Goal: Communication & Community: Answer question/provide support

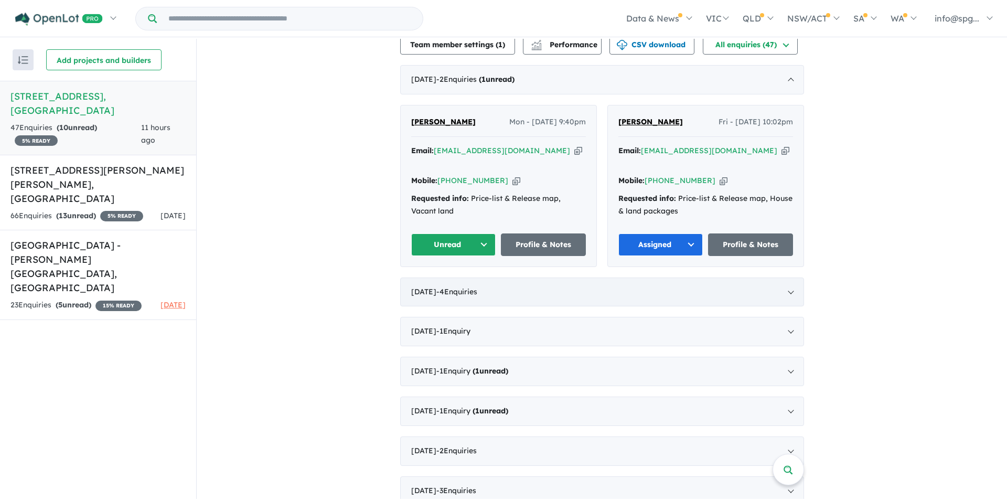
scroll to position [262, 0]
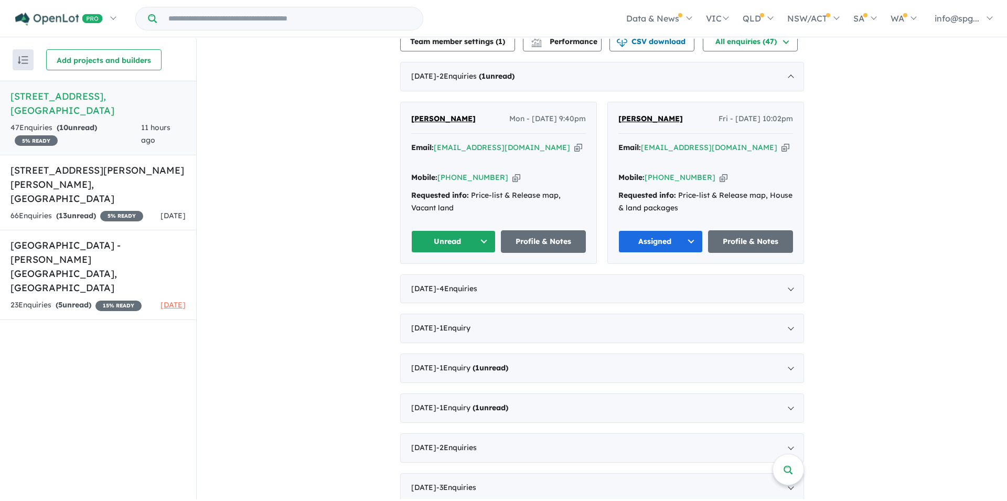
click at [471, 240] on button "Unread" at bounding box center [453, 241] width 85 height 23
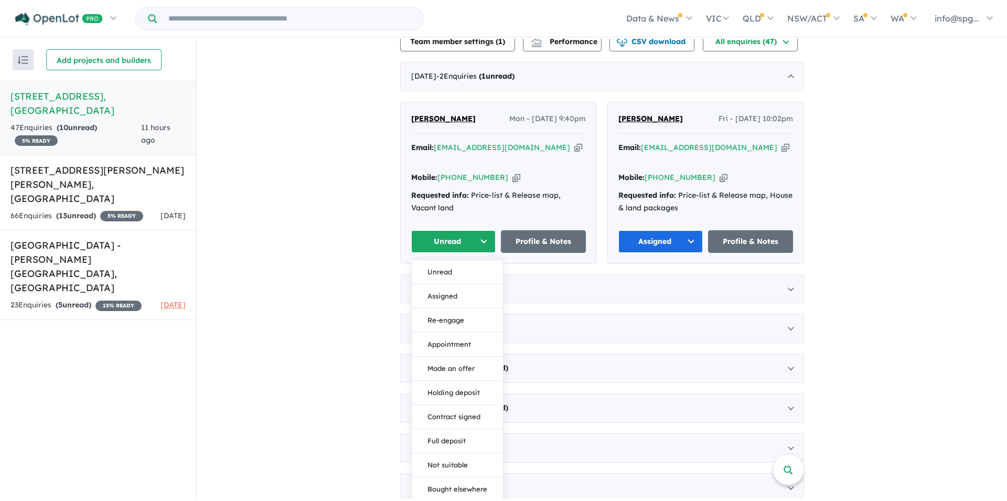
click at [378, 205] on div "View 3 projects in your account 9-51 Glengarrie Road - Marsden Park 5 % READY L…" at bounding box center [602, 423] width 810 height 1292
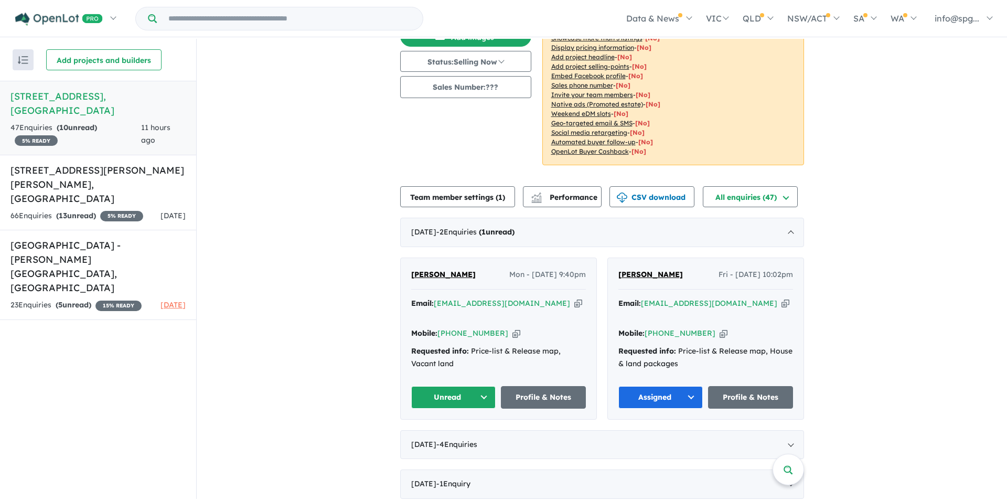
scroll to position [157, 0]
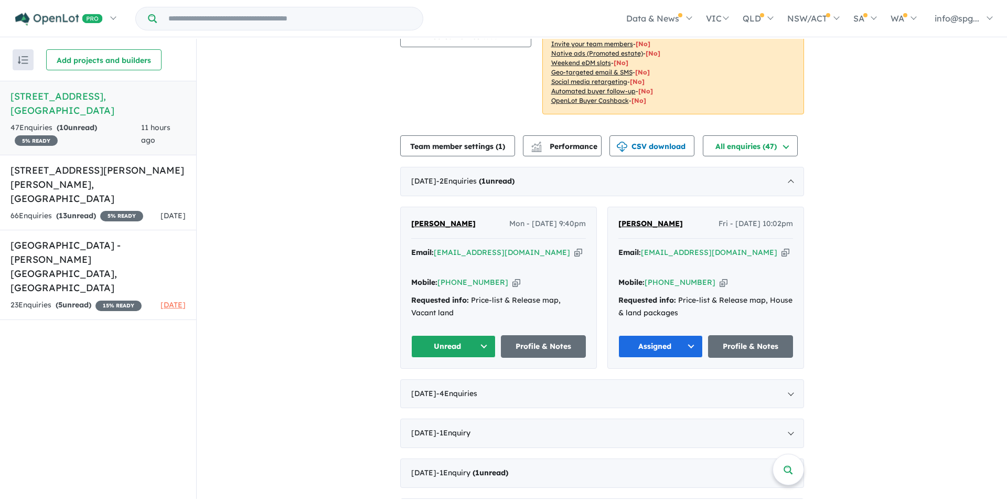
click at [420, 228] on span "[PERSON_NAME]" at bounding box center [443, 223] width 64 height 9
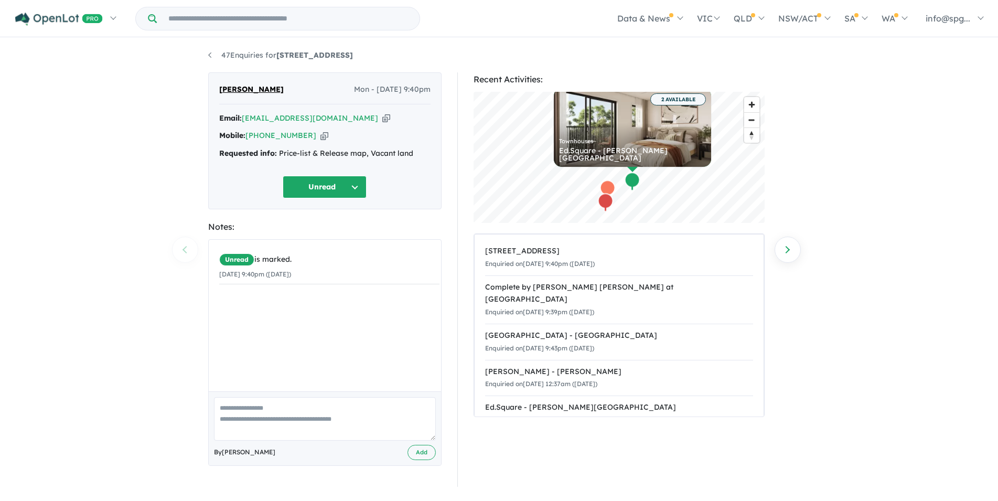
click at [137, 276] on div "47 Enquiries for [STREET_ADDRESS] - [GEOGRAPHIC_DATA] Previous enquiry Next enq…" at bounding box center [499, 269] width 998 height 460
